Goal: Understand process/instructions

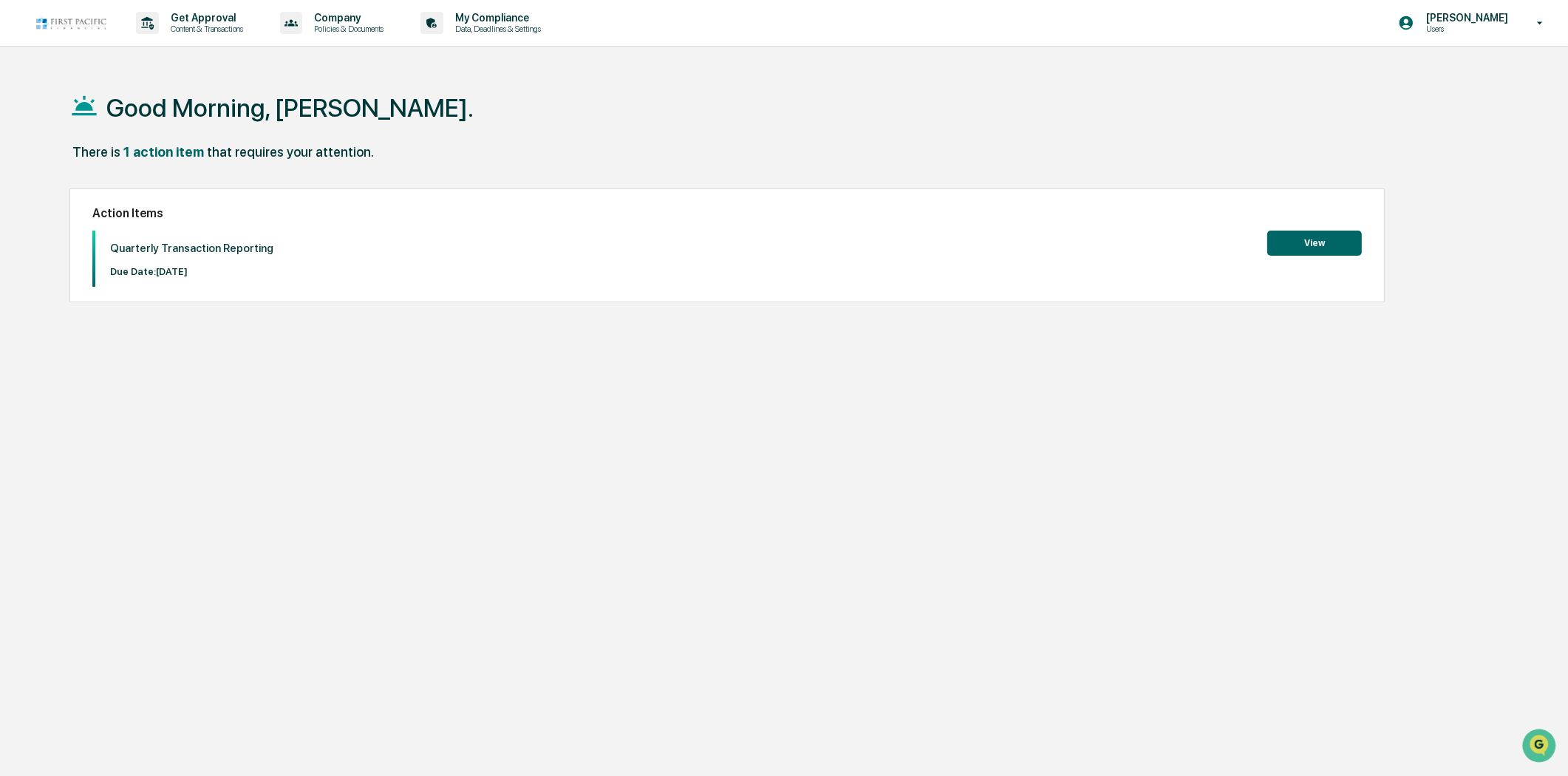
click at [1310, 241] on button "View" at bounding box center [1314, 244] width 94 height 25
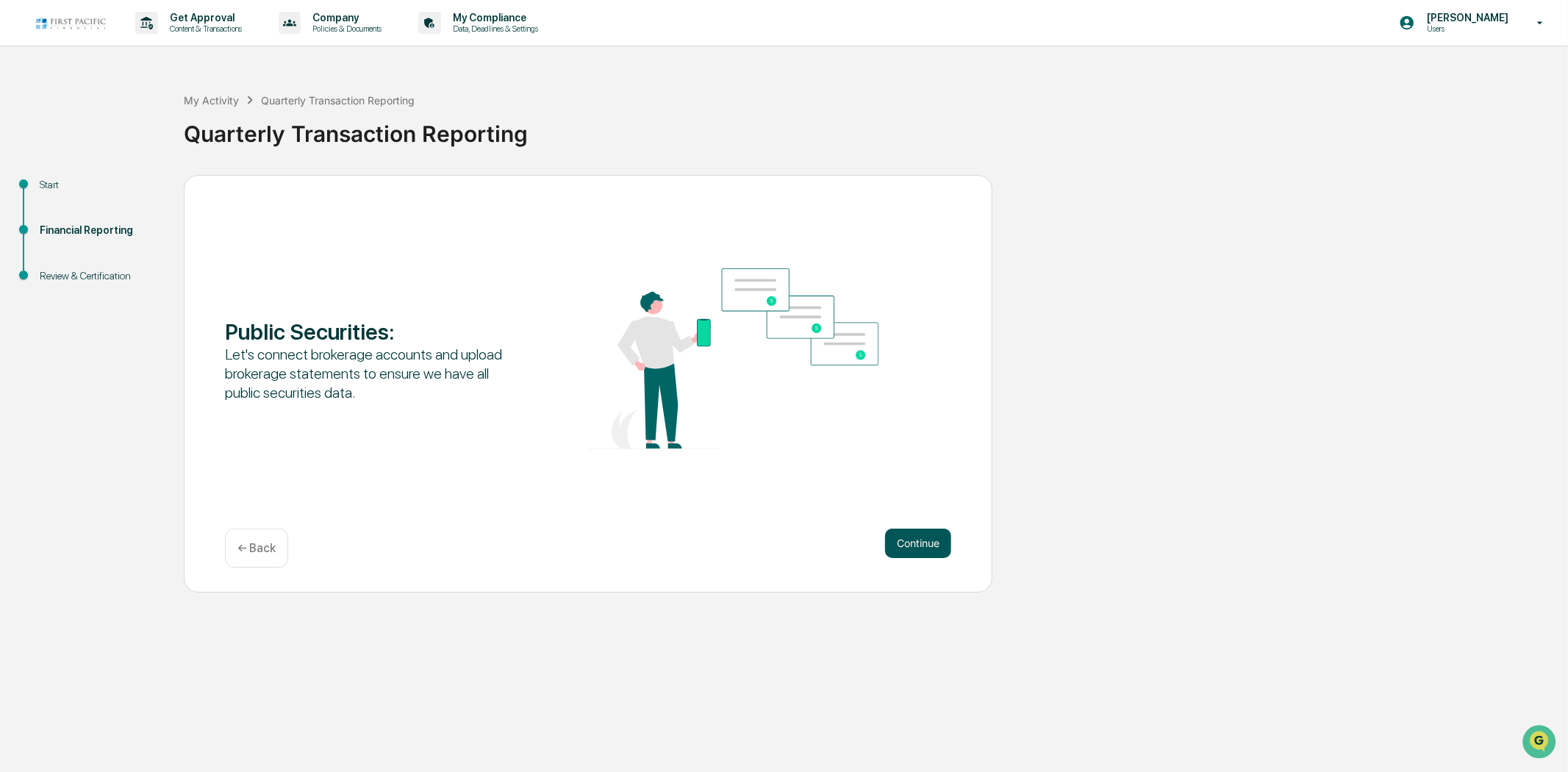
click at [917, 544] on button "Continue" at bounding box center [918, 543] width 66 height 29
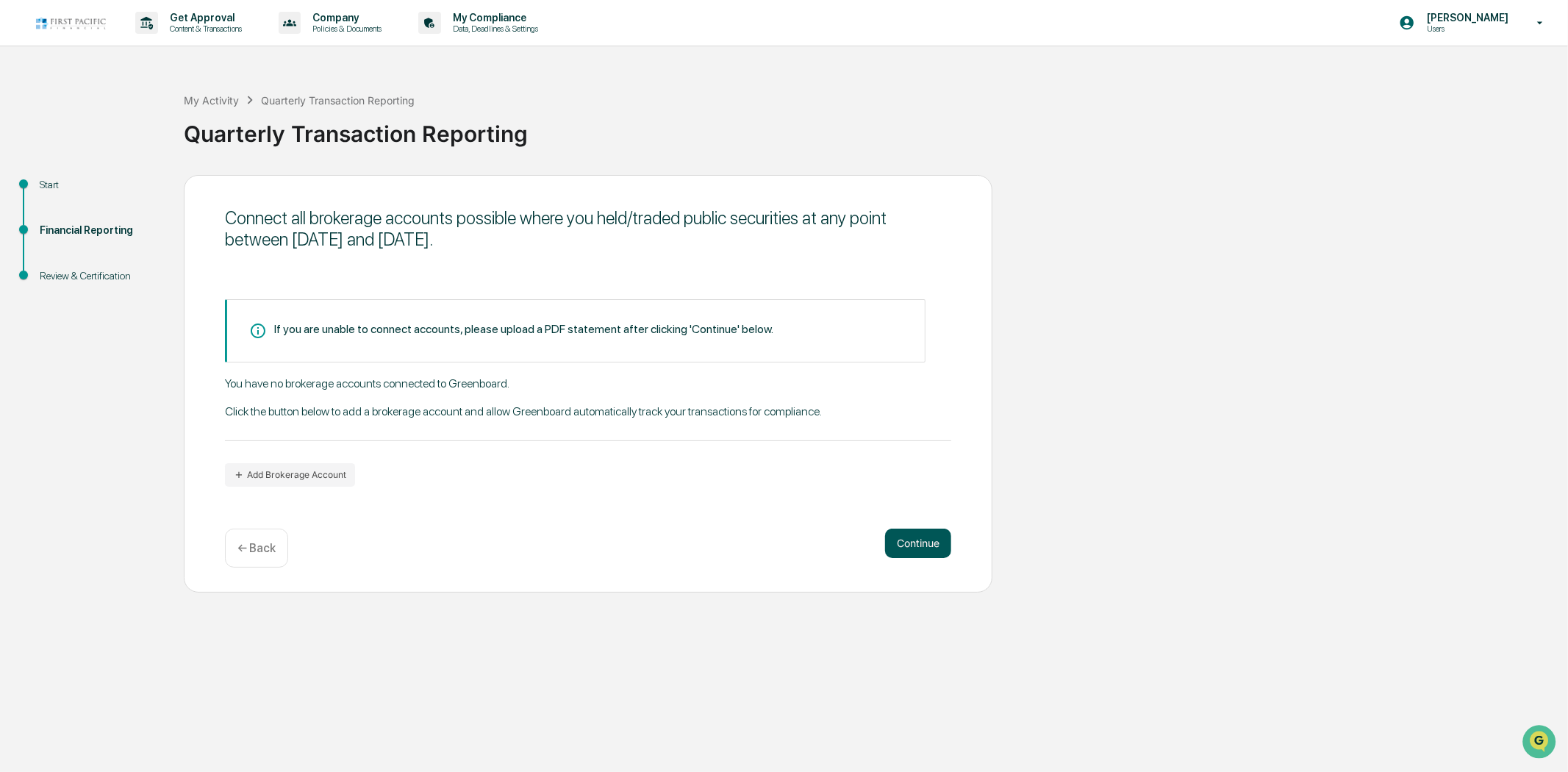
click at [917, 537] on button "Continue" at bounding box center [918, 543] width 66 height 29
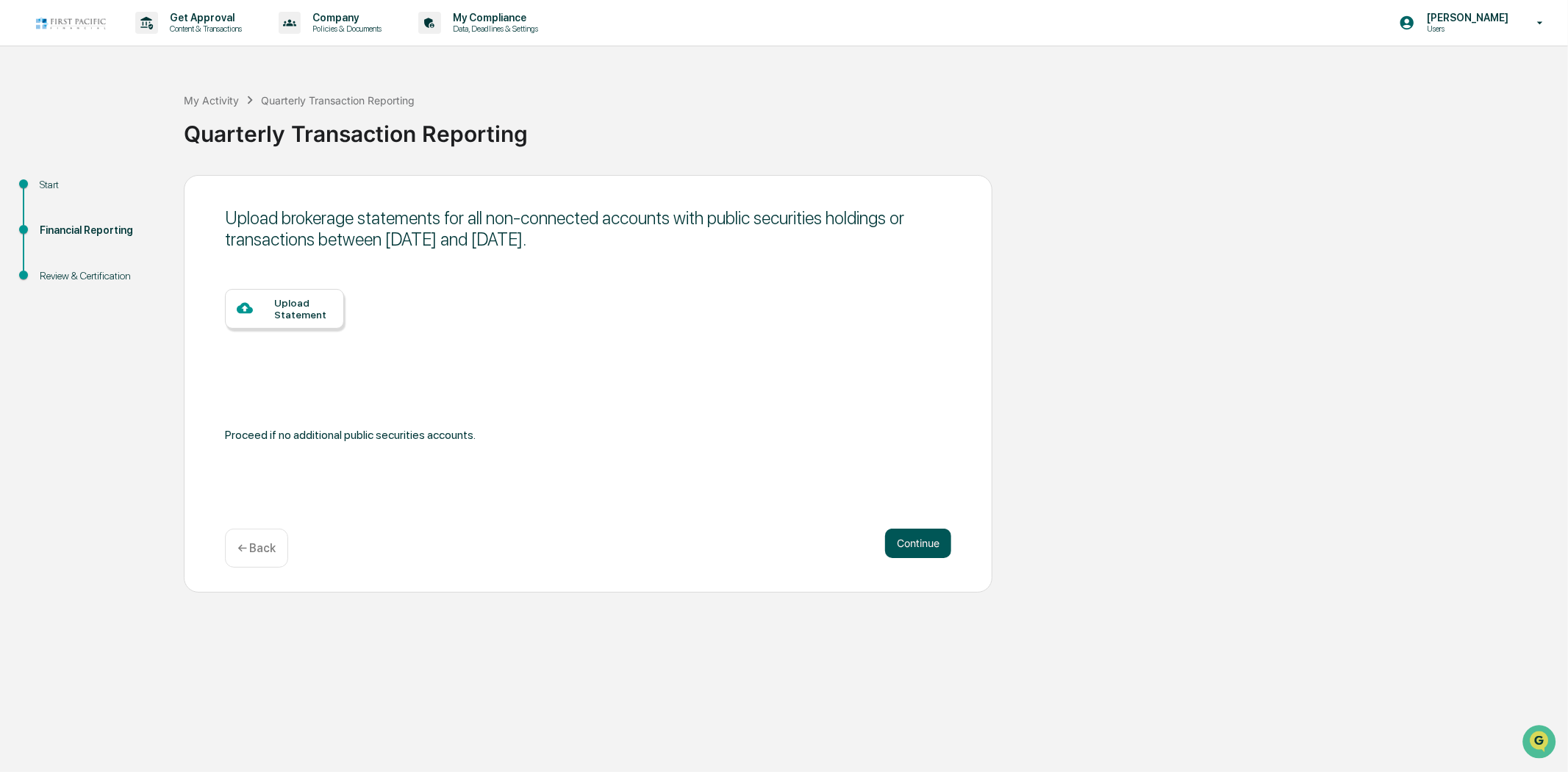
click at [922, 544] on button "Continue" at bounding box center [918, 543] width 66 height 29
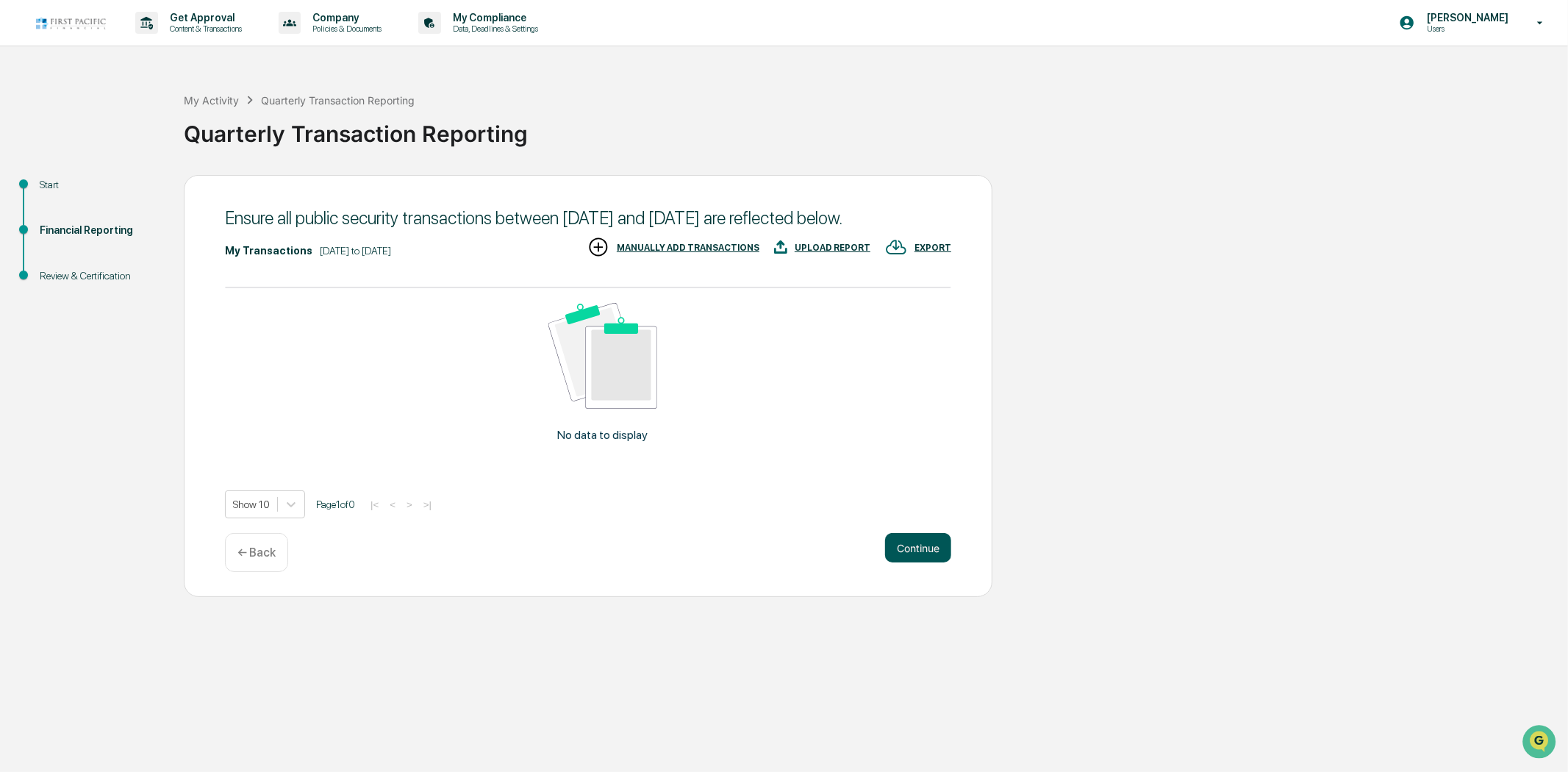
click at [919, 562] on button "Continue" at bounding box center [918, 547] width 66 height 29
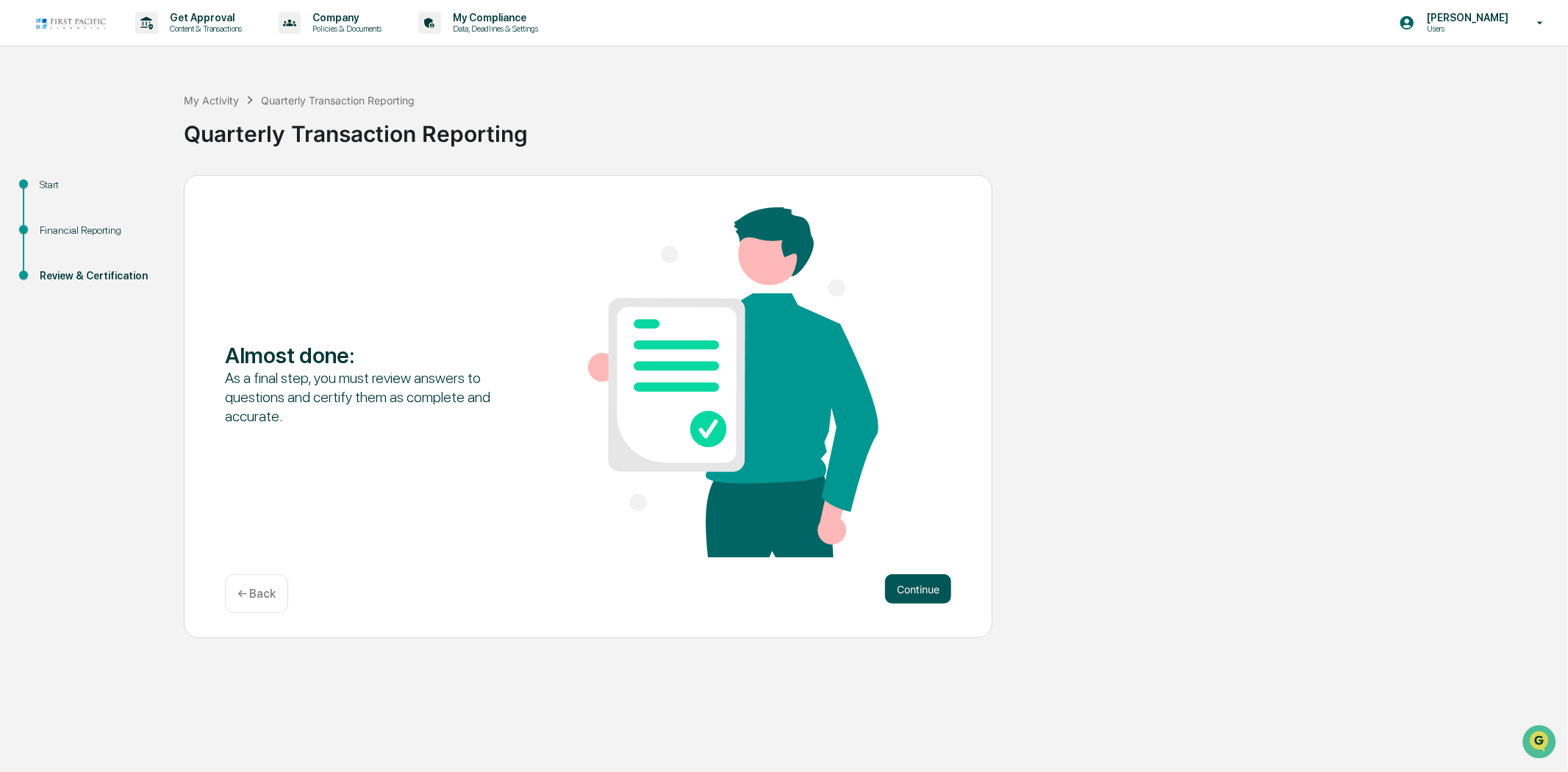
click at [925, 588] on button "Continue" at bounding box center [918, 588] width 66 height 29
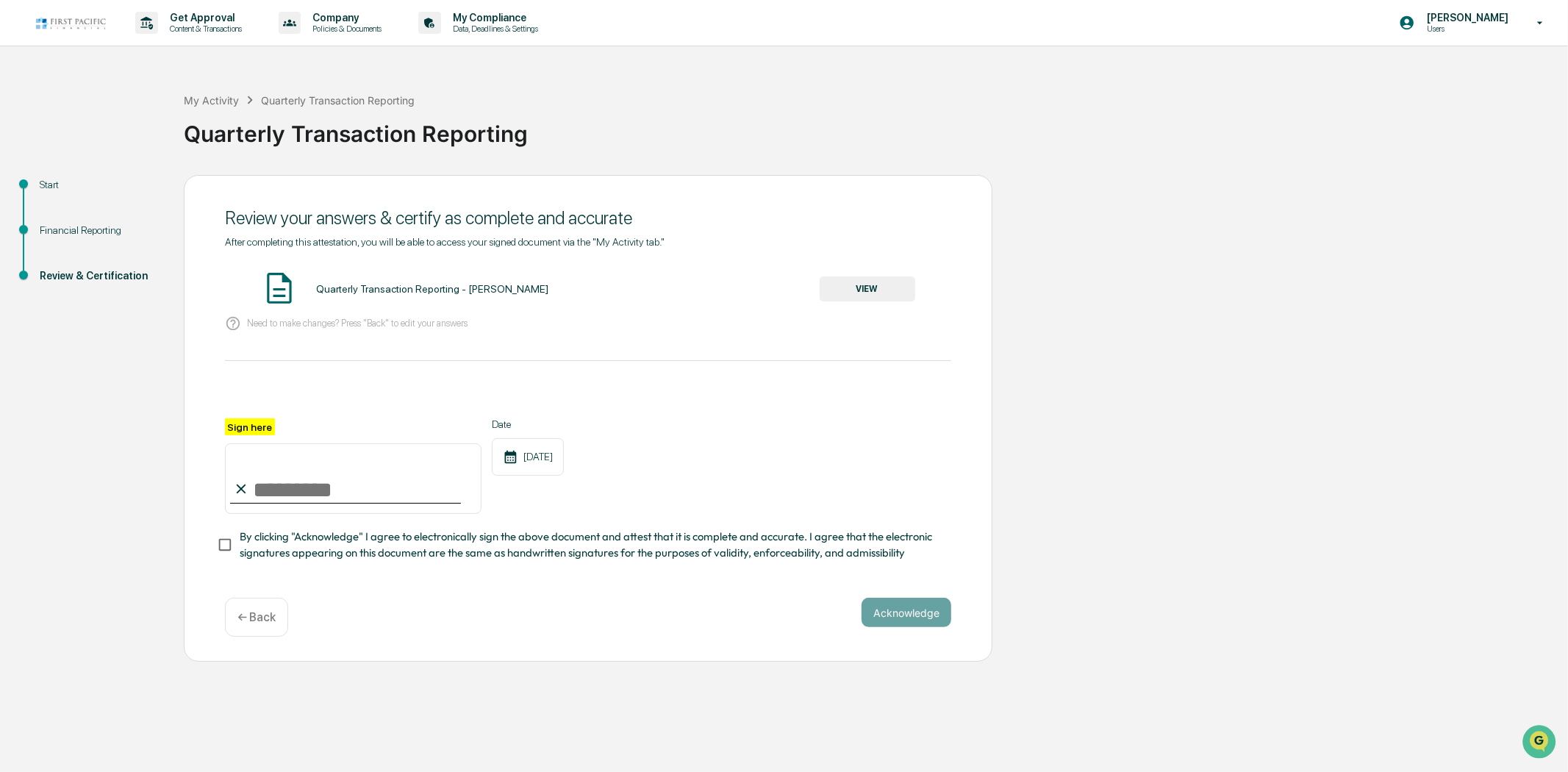
click at [870, 290] on button "VIEW" at bounding box center [867, 289] width 96 height 25
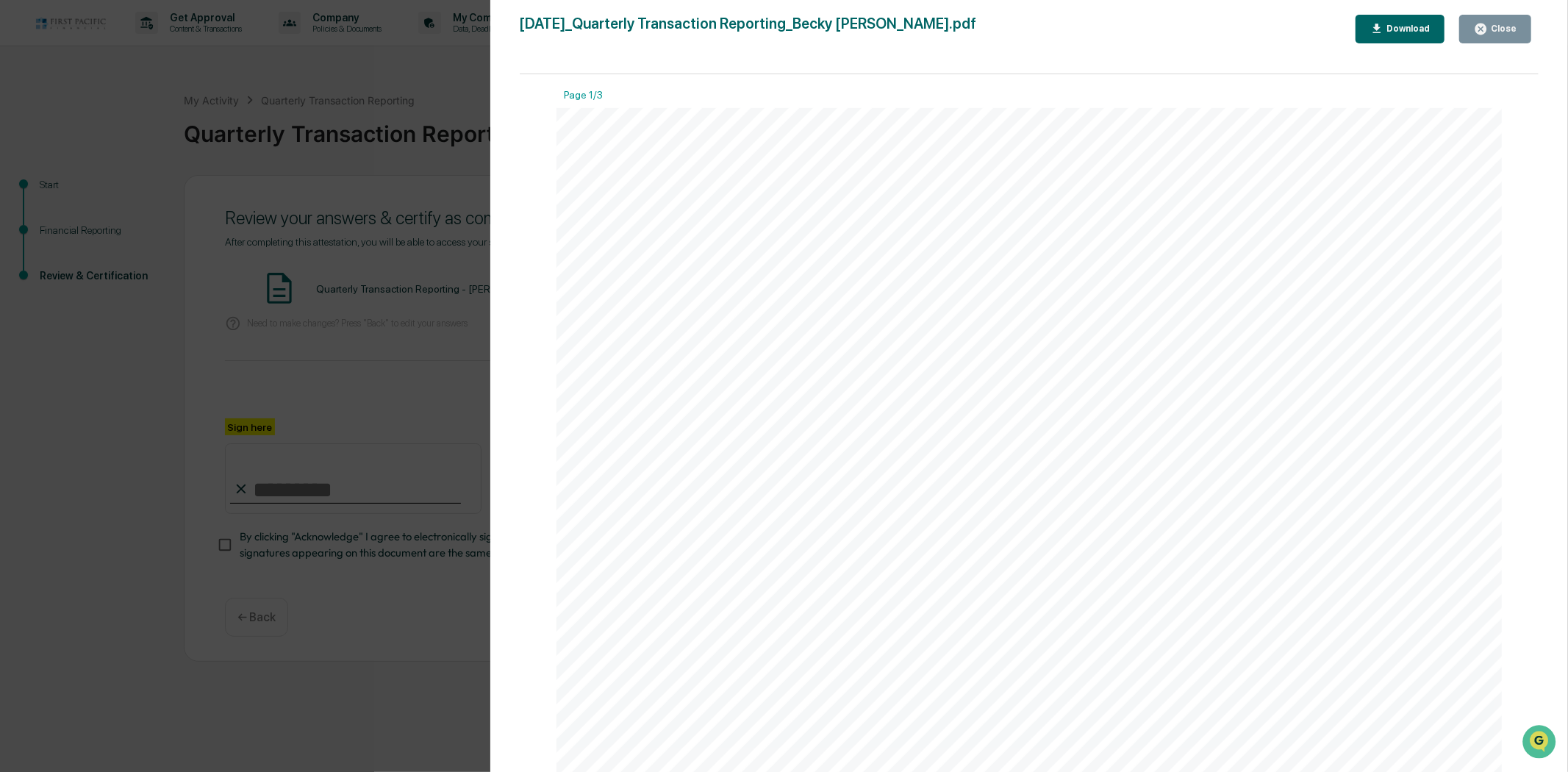
click at [1502, 36] on button "Close" at bounding box center [1495, 29] width 72 height 28
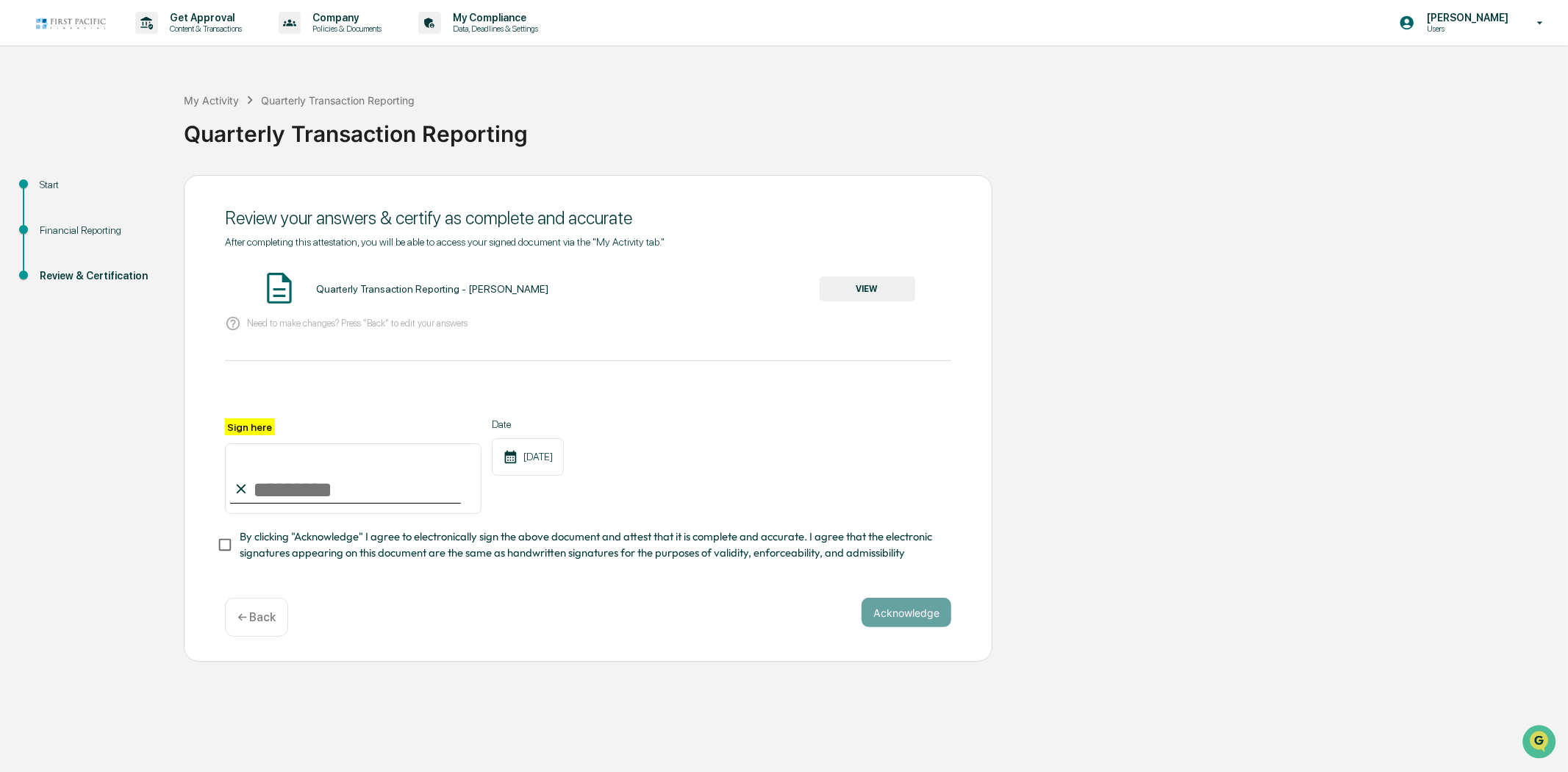
click at [256, 620] on p "← Back" at bounding box center [257, 617] width 38 height 14
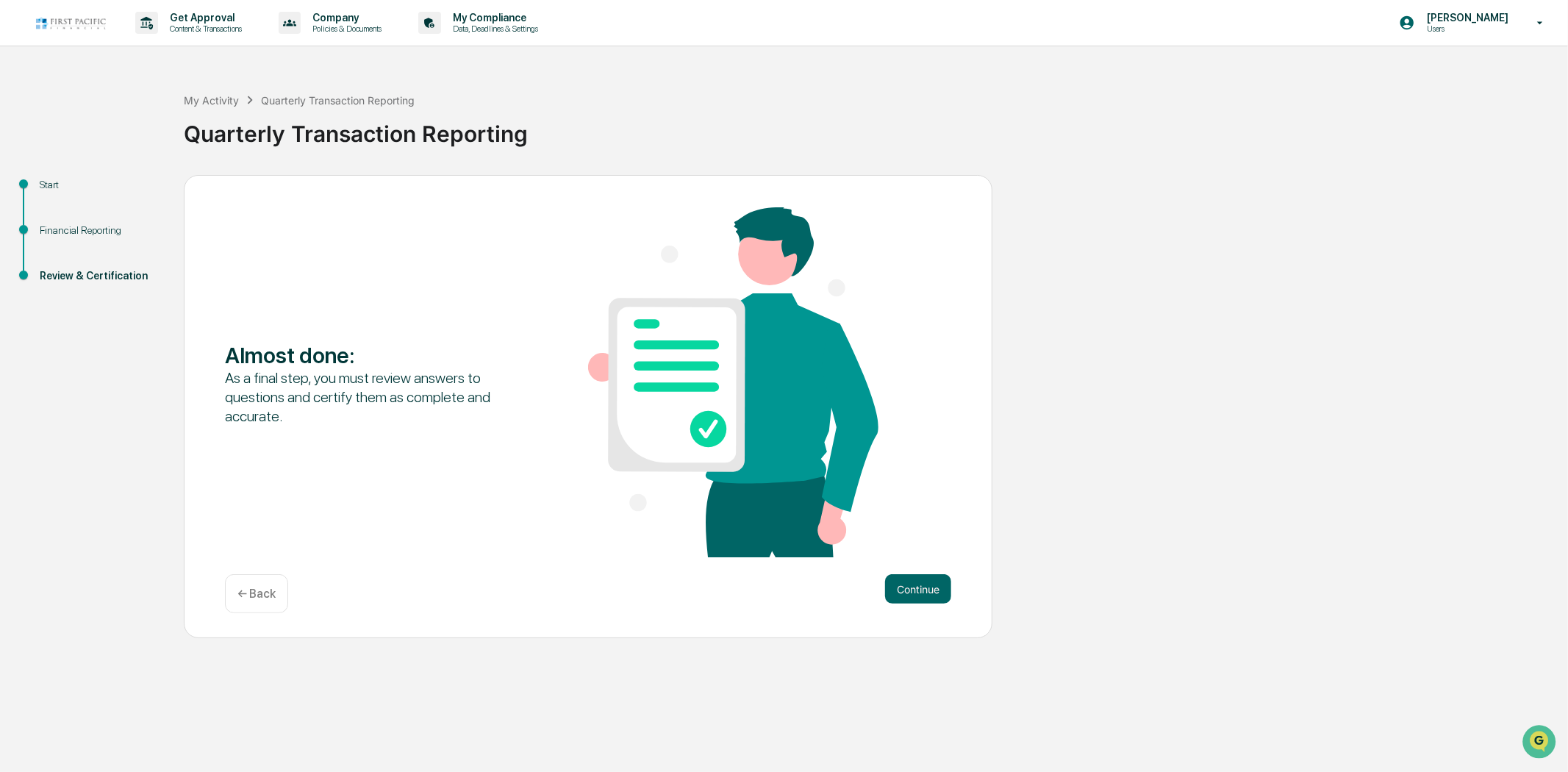
click at [258, 591] on p "← Back" at bounding box center [257, 594] width 38 height 14
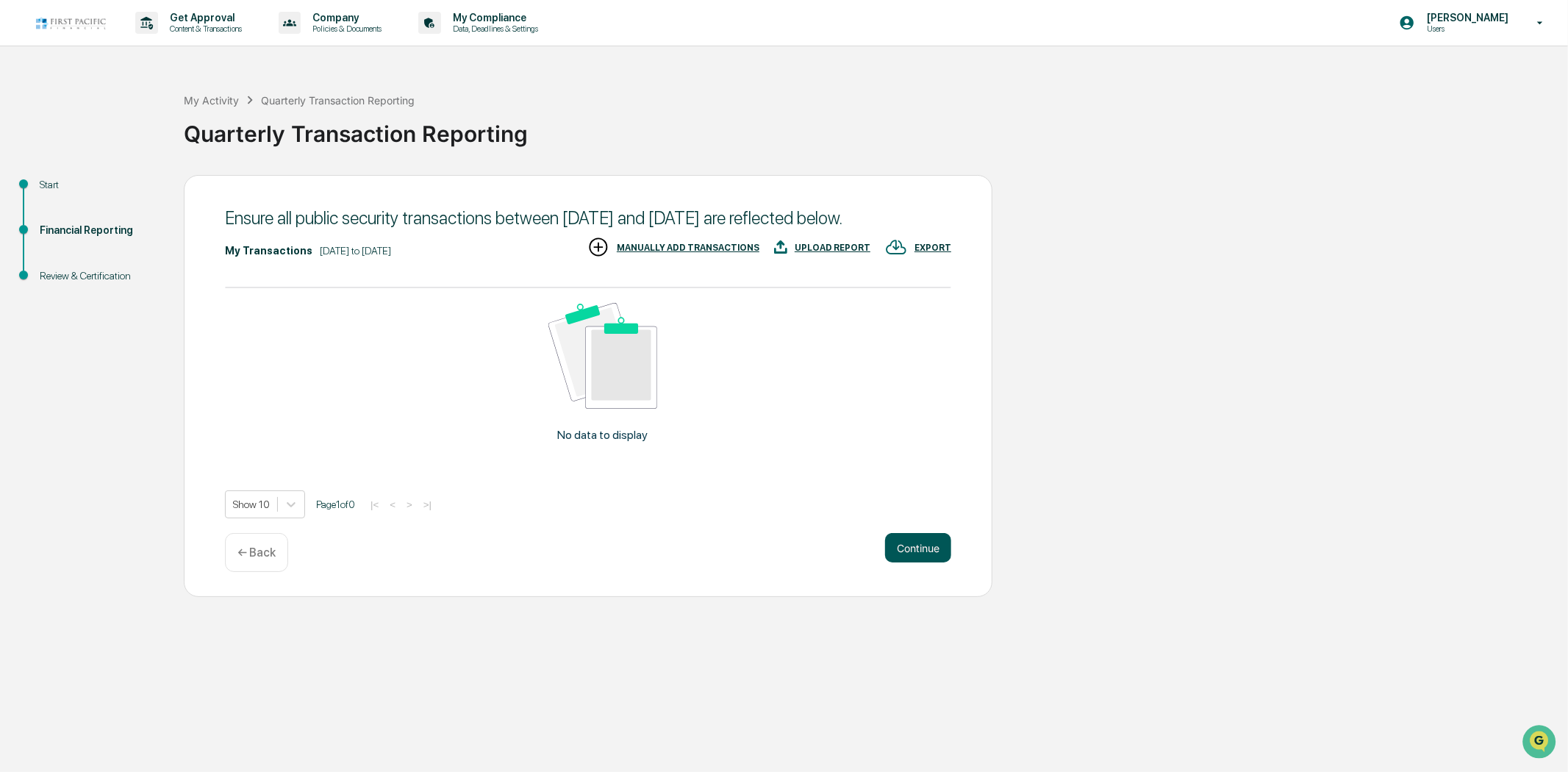
click at [912, 562] on button "Continue" at bounding box center [918, 547] width 66 height 29
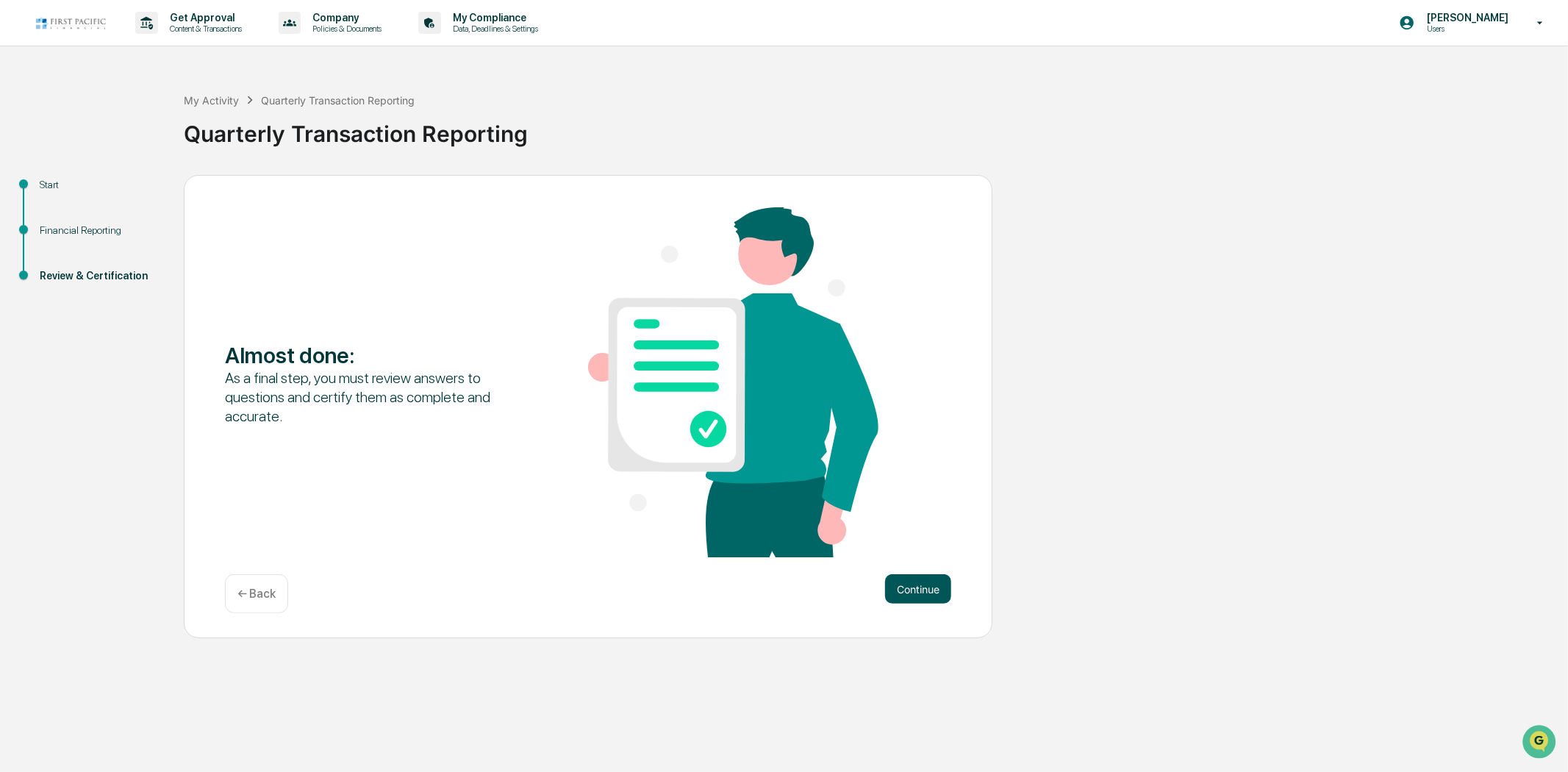
click at [920, 583] on button "Continue" at bounding box center [918, 588] width 66 height 29
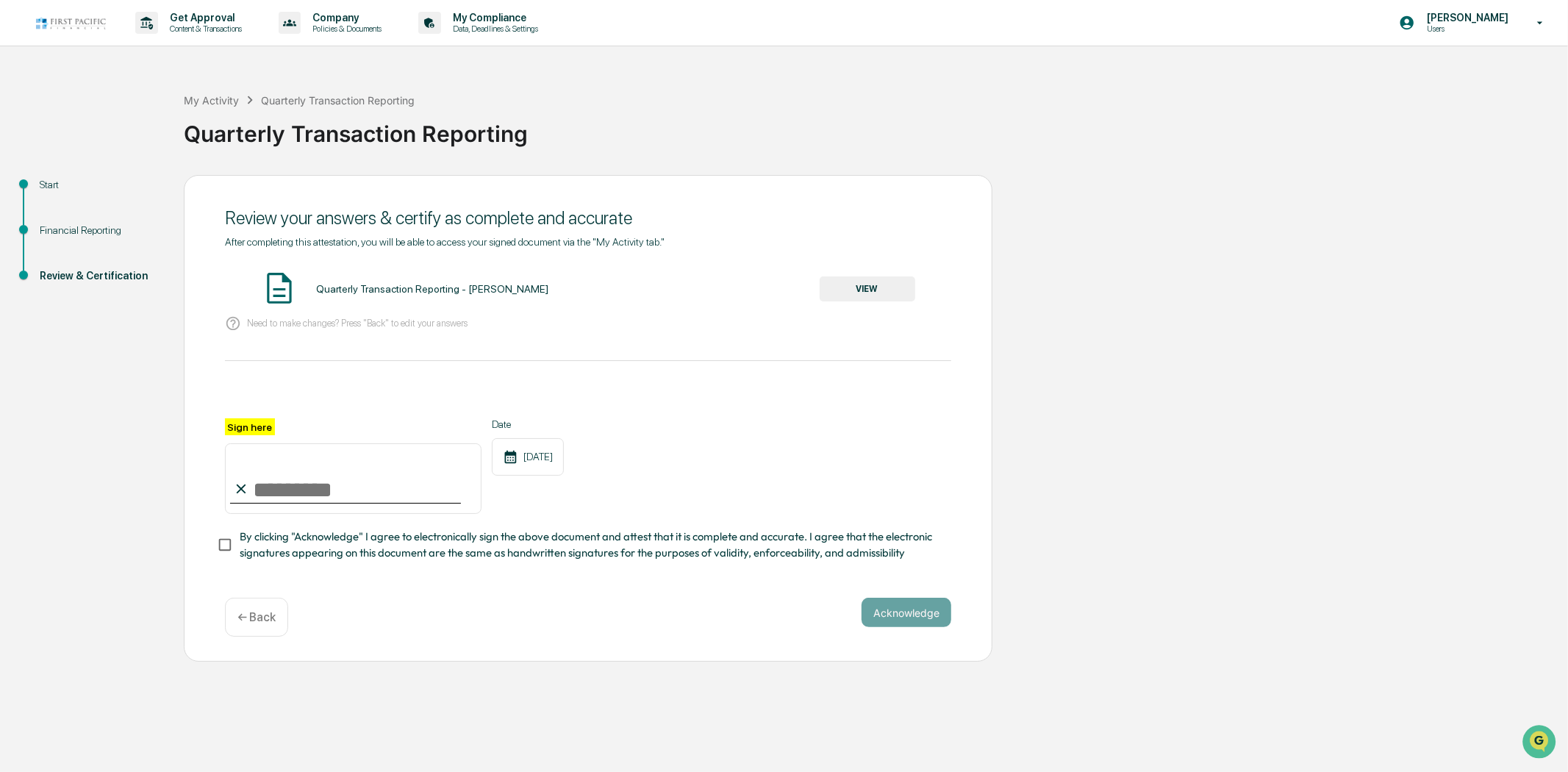
click at [268, 504] on input "Sign here" at bounding box center [353, 478] width 257 height 70
type input "**********"
click at [900, 627] on button "Acknowledge" at bounding box center [907, 612] width 90 height 29
click at [879, 287] on button "VIEW" at bounding box center [867, 289] width 96 height 25
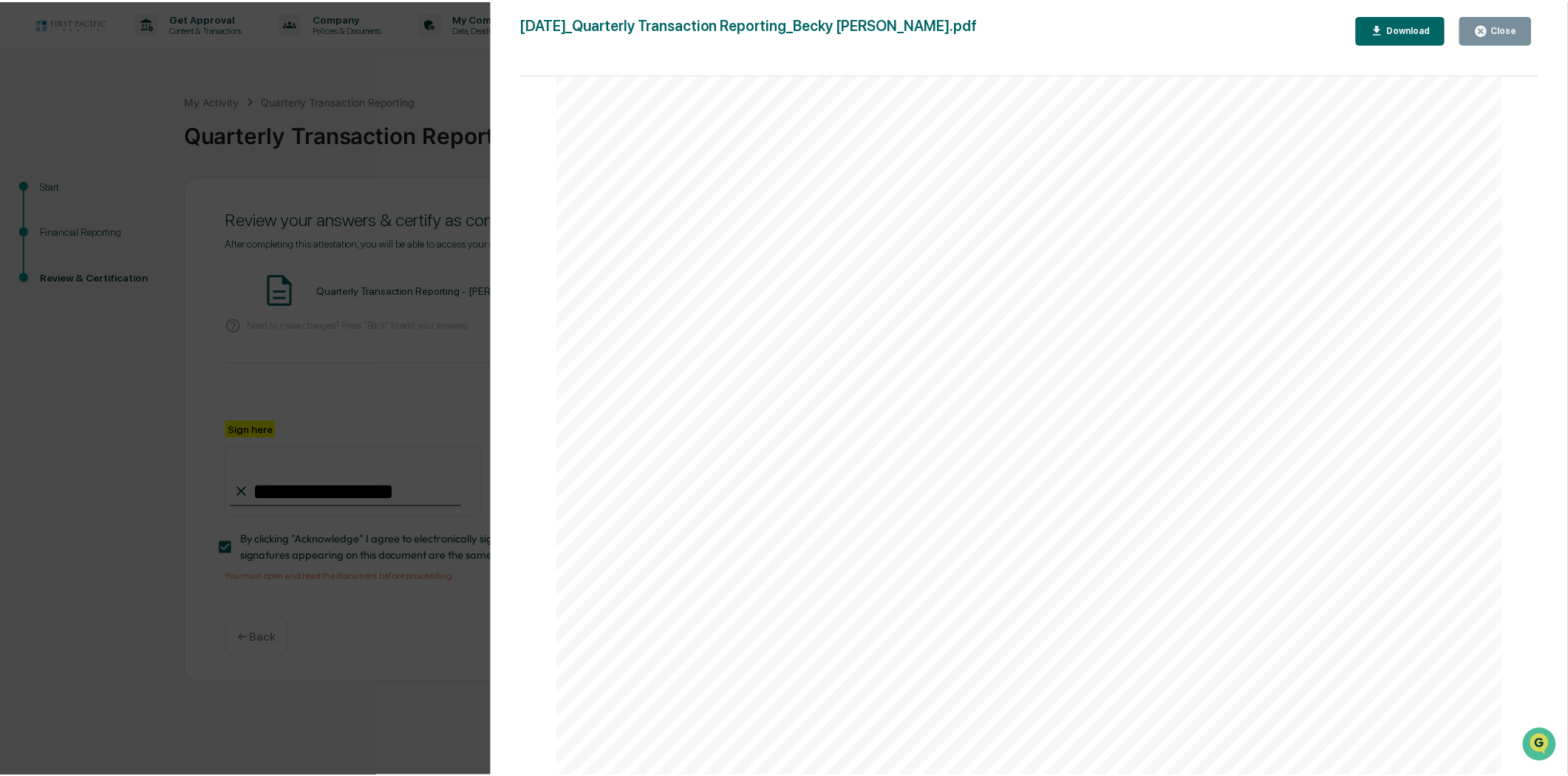
scroll to position [3463, 0]
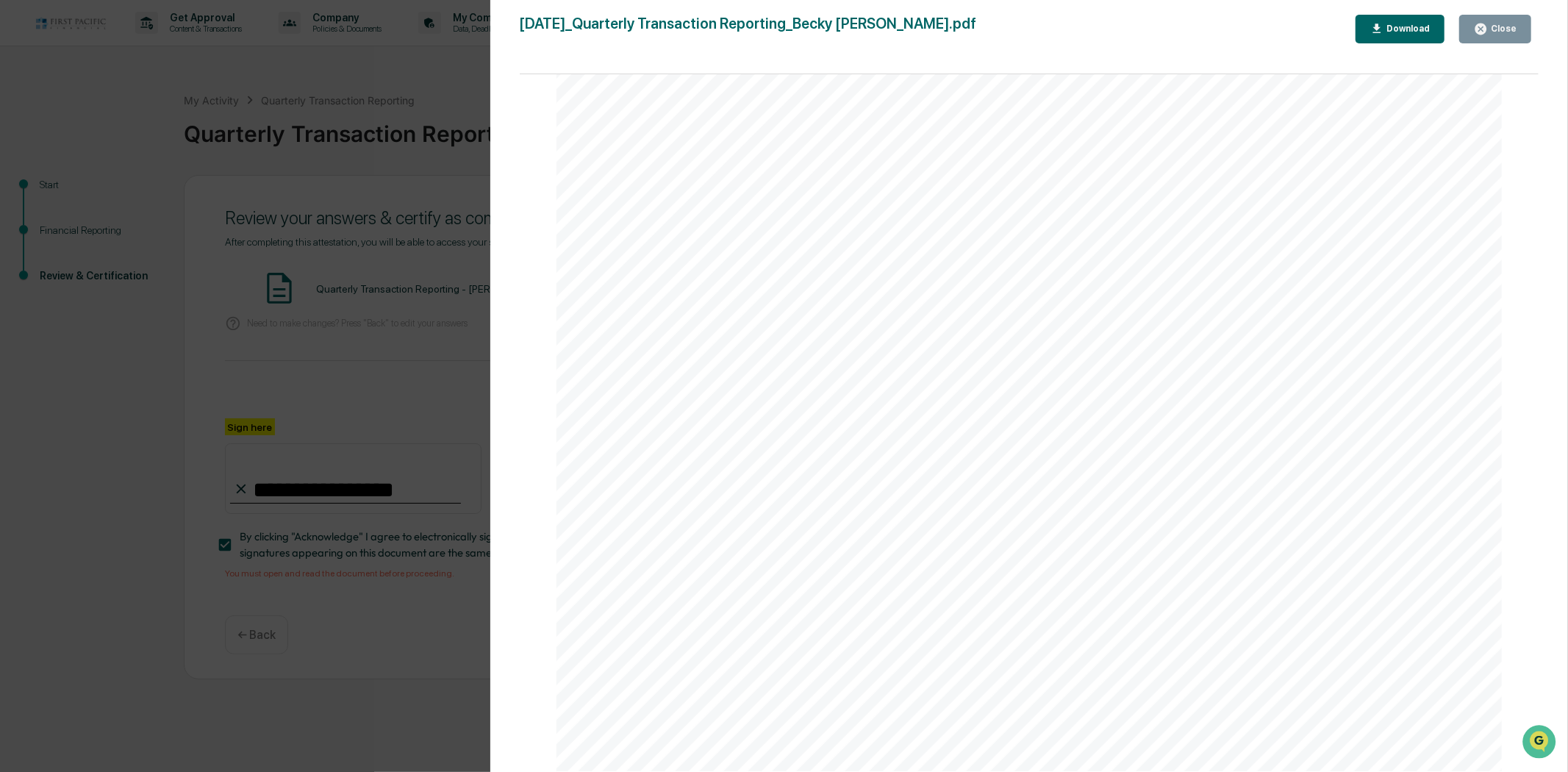
click at [1504, 33] on div "Close" at bounding box center [1502, 28] width 28 height 10
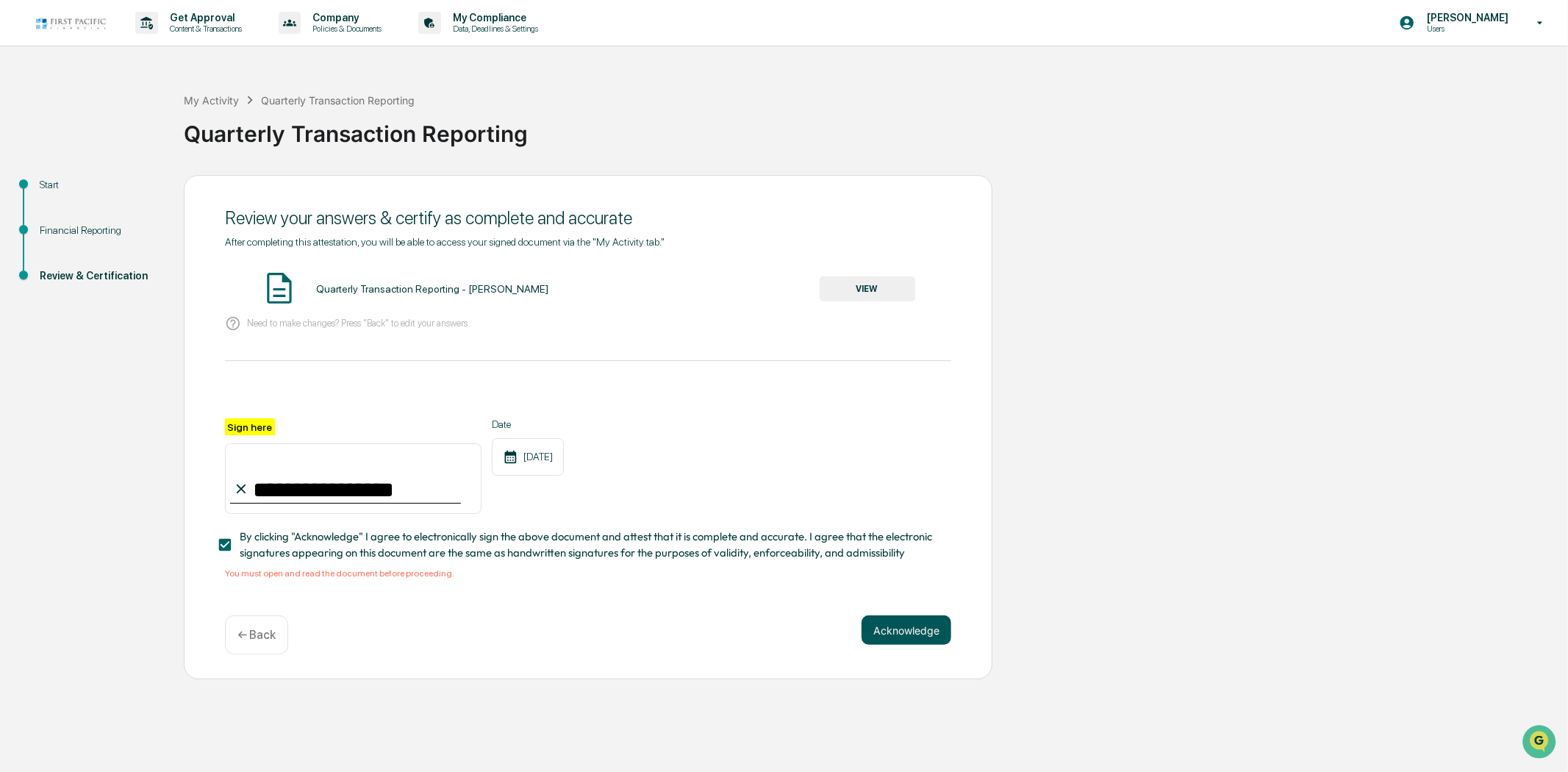
click at [913, 635] on button "Acknowledge" at bounding box center [907, 630] width 90 height 29
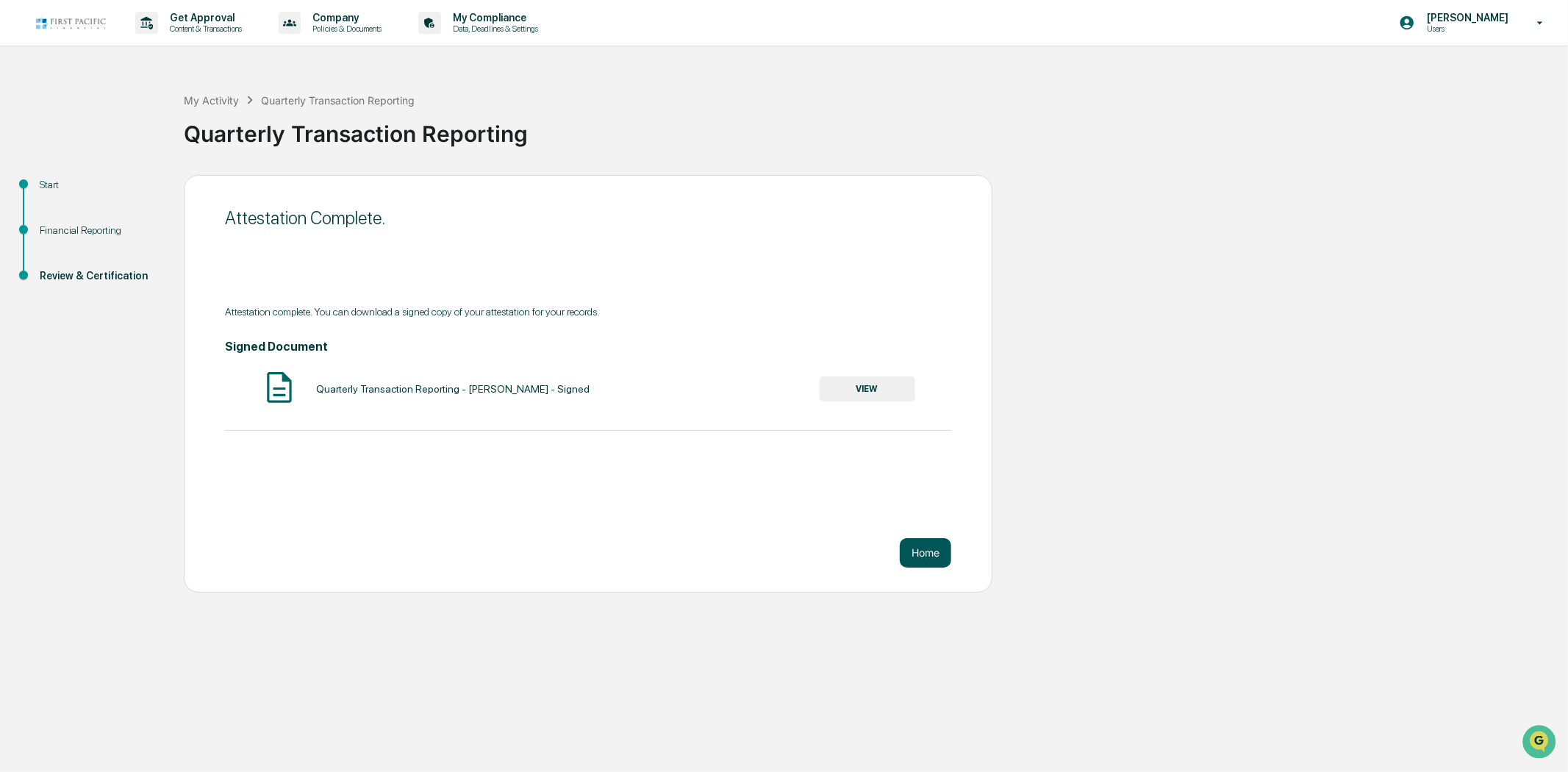
click at [929, 553] on button "Home" at bounding box center [925, 553] width 51 height 29
